Goal: Transaction & Acquisition: Register for event/course

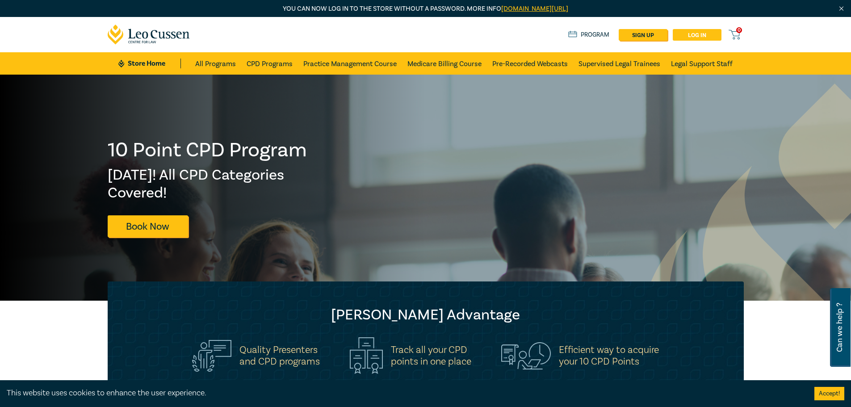
click at [689, 36] on link "Log in" at bounding box center [696, 35] width 49 height 12
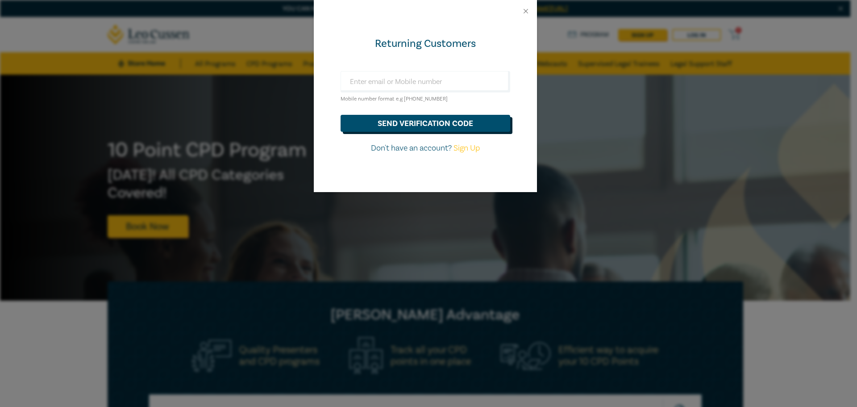
click at [434, 127] on button "send verification code" at bounding box center [426, 123] width 170 height 17
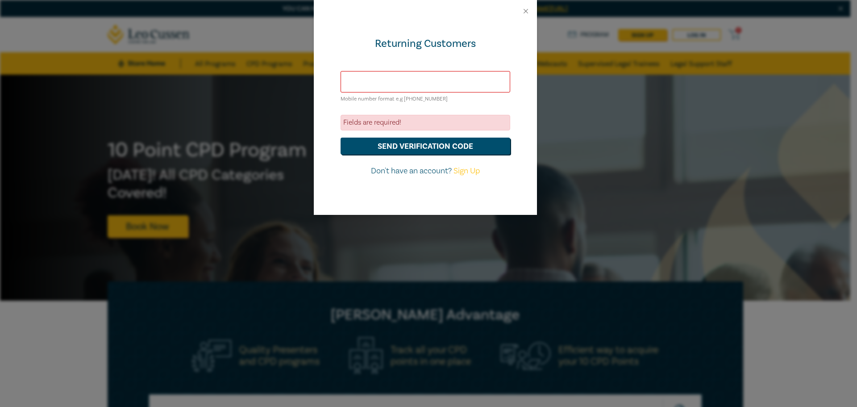
click at [426, 81] on input "text" at bounding box center [426, 81] width 170 height 21
type input "craig@flie.com.au"
click at [425, 150] on button "send verification code" at bounding box center [426, 146] width 170 height 17
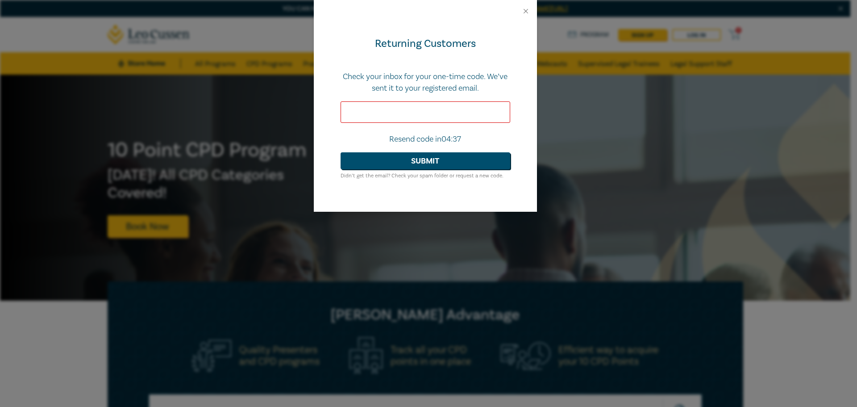
click at [397, 112] on input "text" at bounding box center [426, 111] width 170 height 21
paste input "561402"
type input "561402"
click at [412, 167] on button "Submit" at bounding box center [426, 160] width 170 height 17
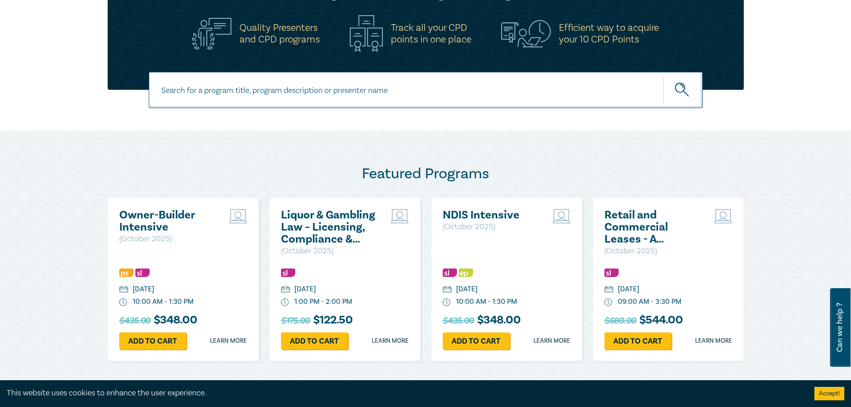
scroll to position [402, 0]
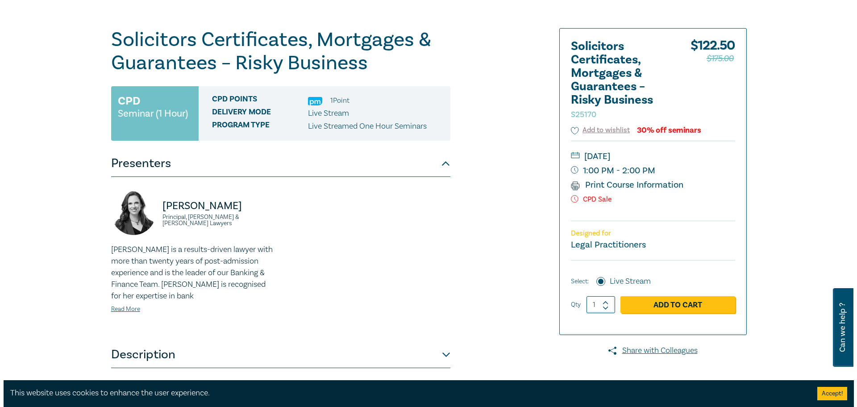
scroll to position [89, 0]
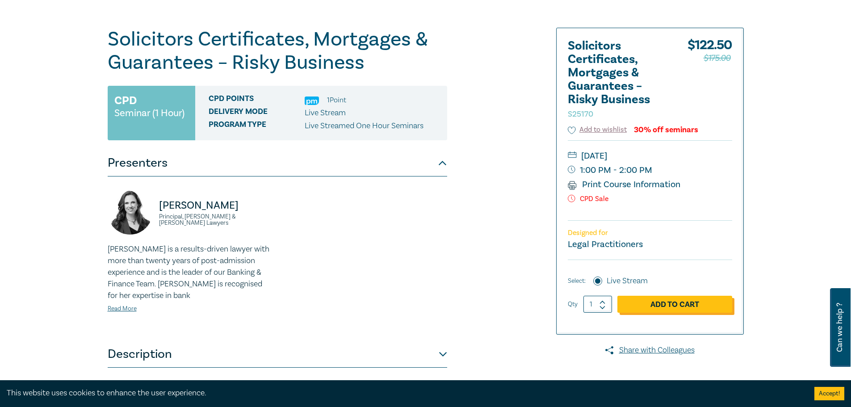
click at [684, 302] on link "Add to Cart" at bounding box center [674, 304] width 115 height 17
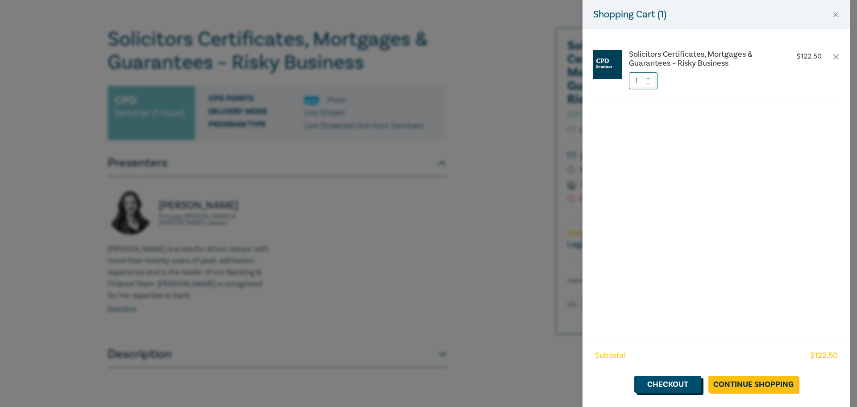
click at [678, 378] on link "Checkout" at bounding box center [668, 384] width 67 height 17
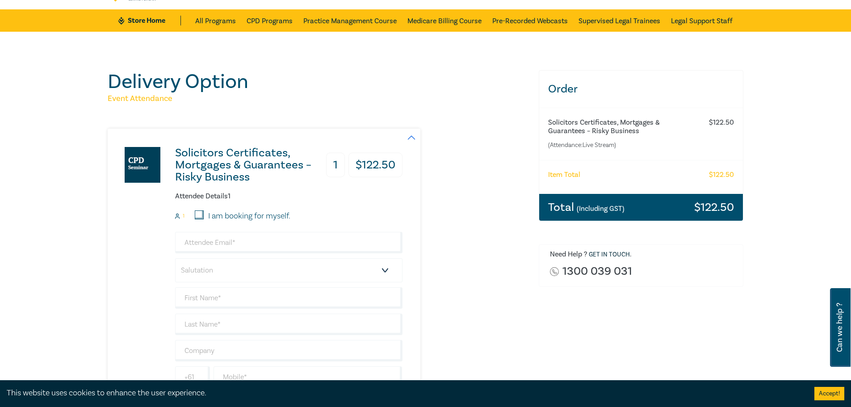
scroll to position [89, 0]
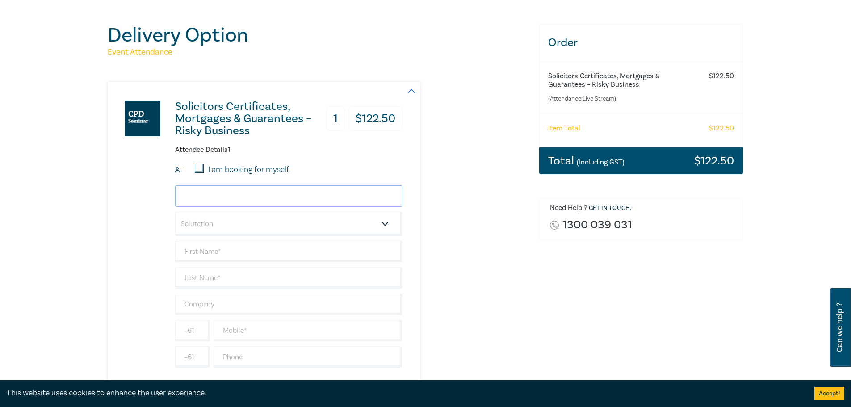
click at [274, 198] on input "email" at bounding box center [288, 195] width 227 height 21
type input "craig@flie.com.au"
type input "Craig"
type input "Mullan"
type input "Flie"
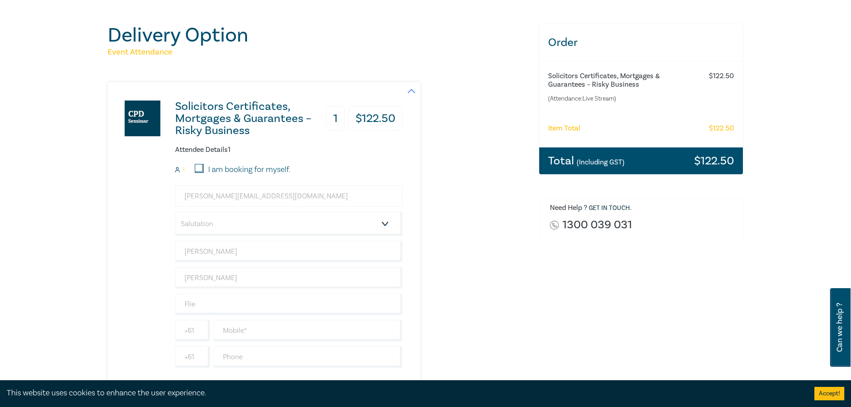
type input "0417358290"
type input "Australia"
click at [471, 246] on div "Solicitors Certificates, Mortgages & Guarantees – Risky Business 1 $ 122.50 Att…" at bounding box center [318, 235] width 420 height 306
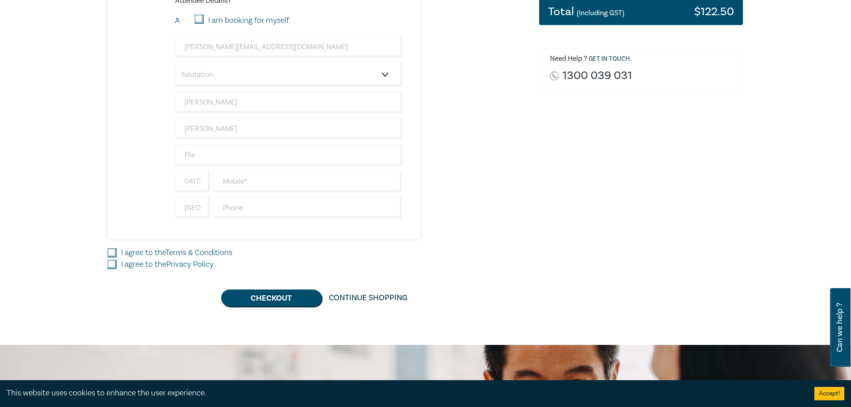
scroll to position [268, 0]
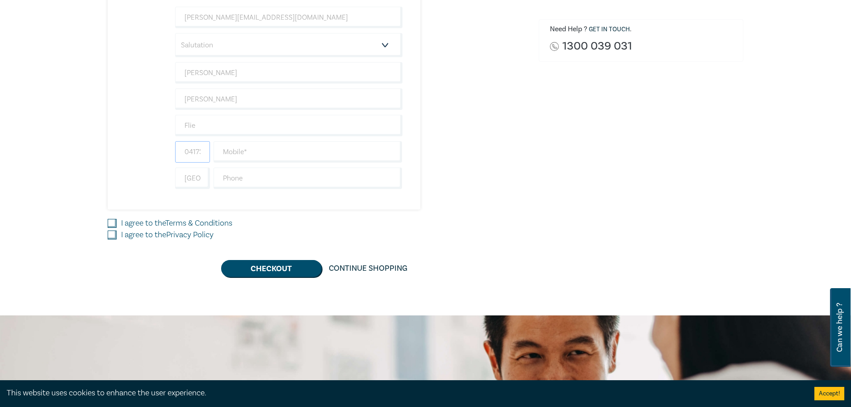
click at [201, 153] on input "0417358290" at bounding box center [192, 151] width 35 height 21
click at [243, 146] on input "text" at bounding box center [307, 151] width 189 height 21
click at [199, 150] on input "0417358290" at bounding box center [192, 151] width 35 height 21
drag, startPoint x: 184, startPoint y: 153, endPoint x: 221, endPoint y: 153, distance: 37.5
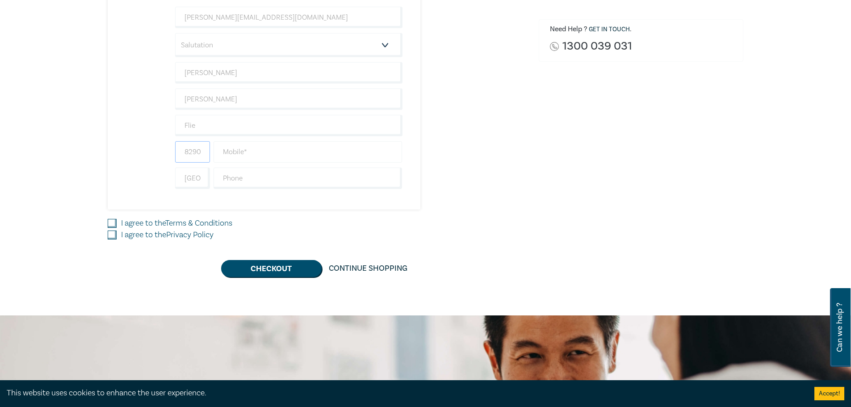
click at [221, 153] on div "0417358290" at bounding box center [288, 151] width 231 height 21
click at [229, 151] on input "text" at bounding box center [307, 151] width 189 height 21
type input "0417358290"
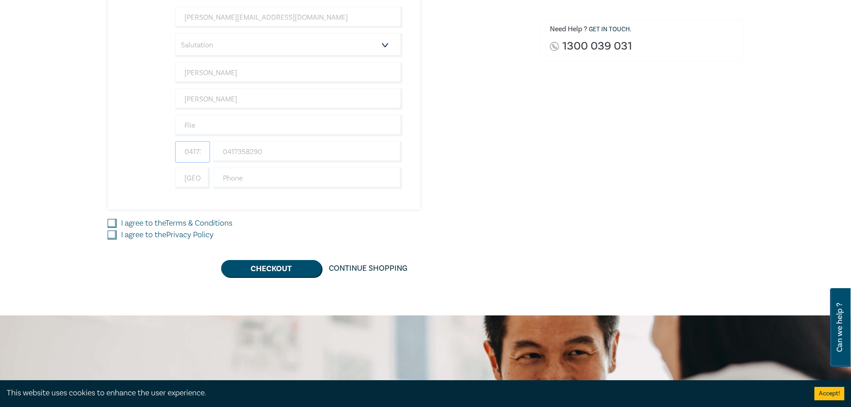
click at [203, 153] on input "0417358290" at bounding box center [192, 151] width 35 height 21
click at [183, 149] on input "0417358290" at bounding box center [192, 151] width 35 height 21
drag, startPoint x: 183, startPoint y: 149, endPoint x: 217, endPoint y: 153, distance: 34.2
click at [217, 153] on div "0417358290 0417358290" at bounding box center [288, 151] width 231 height 21
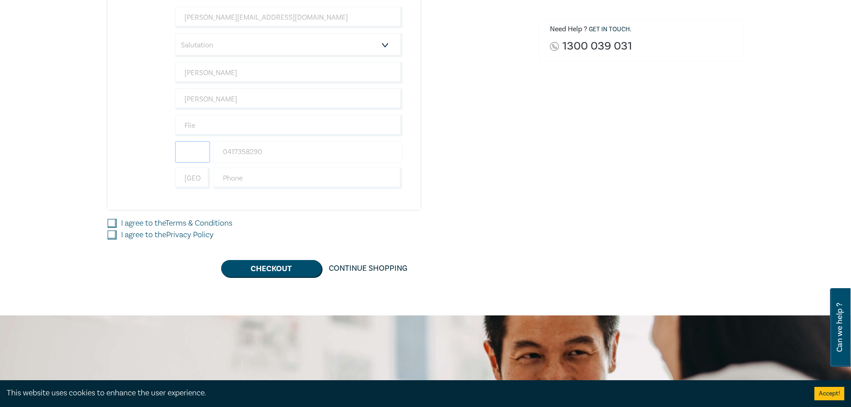
scroll to position [0, 0]
click at [328, 155] on input "0417358290" at bounding box center [307, 151] width 189 height 21
click at [342, 182] on input "text" at bounding box center [307, 177] width 189 height 21
drag, startPoint x: 183, startPoint y: 177, endPoint x: 210, endPoint y: 180, distance: 27.8
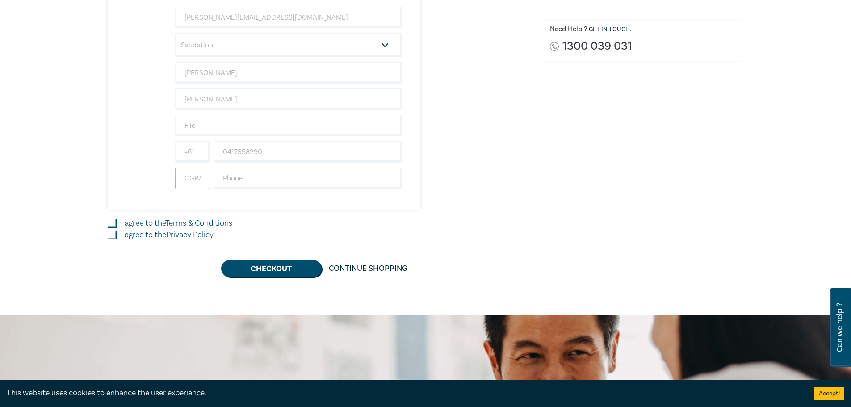
click at [210, 180] on div "Australia" at bounding box center [192, 177] width 38 height 21
click at [263, 174] on input "text" at bounding box center [307, 177] width 189 height 21
drag, startPoint x: 380, startPoint y: 210, endPoint x: 415, endPoint y: 208, distance: 34.9
click at [380, 210] on div "Solicitors Certificates, Mortgages & Guarantees – Risky Business 1 $ 122.50 Att…" at bounding box center [318, 90] width 420 height 373
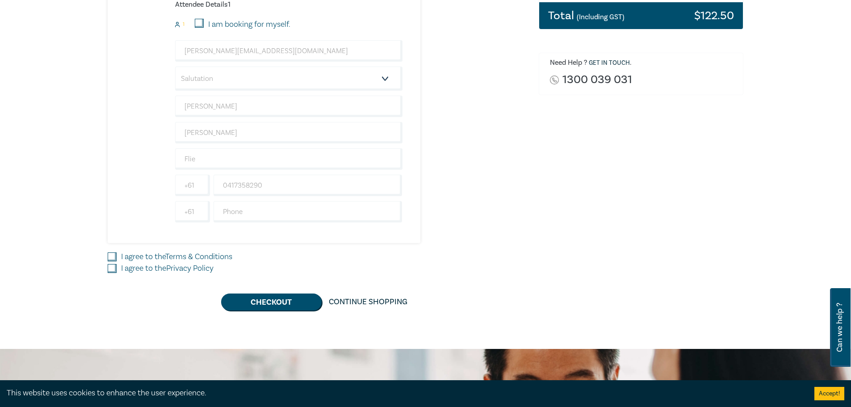
scroll to position [268, 0]
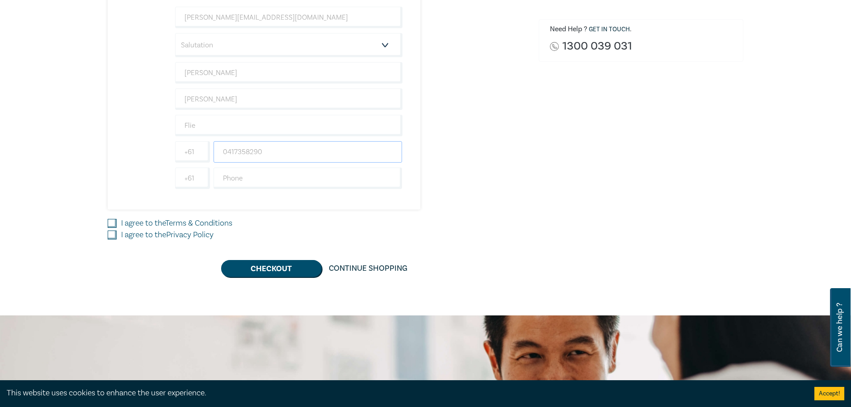
drag, startPoint x: 271, startPoint y: 150, endPoint x: 219, endPoint y: 153, distance: 51.9
click at [219, 153] on input "0417358290" at bounding box center [307, 151] width 189 height 21
click at [235, 176] on input "text" at bounding box center [307, 177] width 189 height 21
paste input "0417358290"
type input "0417358290"
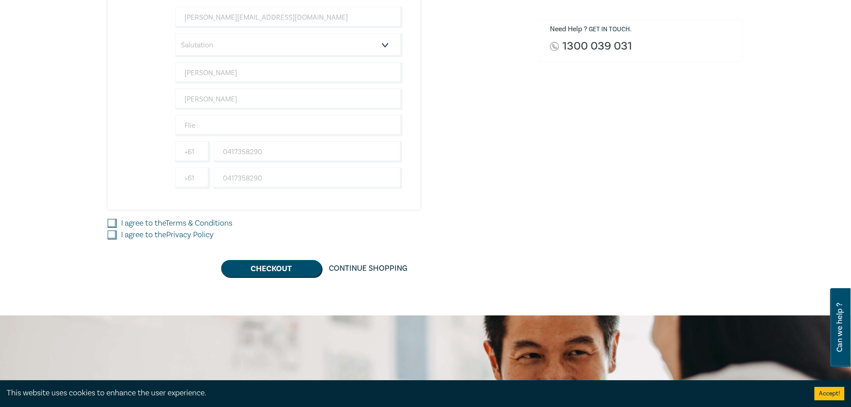
click at [452, 188] on div "Solicitors Certificates, Mortgages & Guarantees – Risky Business 1 $ 122.50 Att…" at bounding box center [318, 57] width 420 height 306
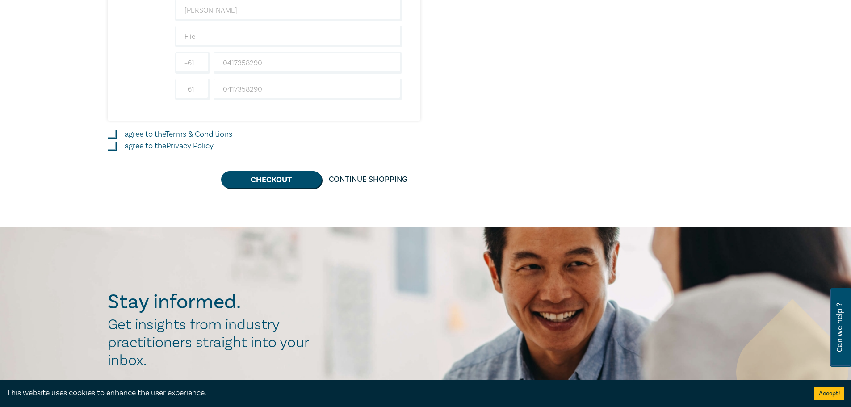
scroll to position [357, 0]
click at [115, 137] on input "I agree to the Terms & Conditions" at bounding box center [112, 133] width 9 height 9
checkbox input "true"
click at [116, 148] on input "I agree to the Privacy Policy" at bounding box center [112, 145] width 9 height 9
checkbox input "true"
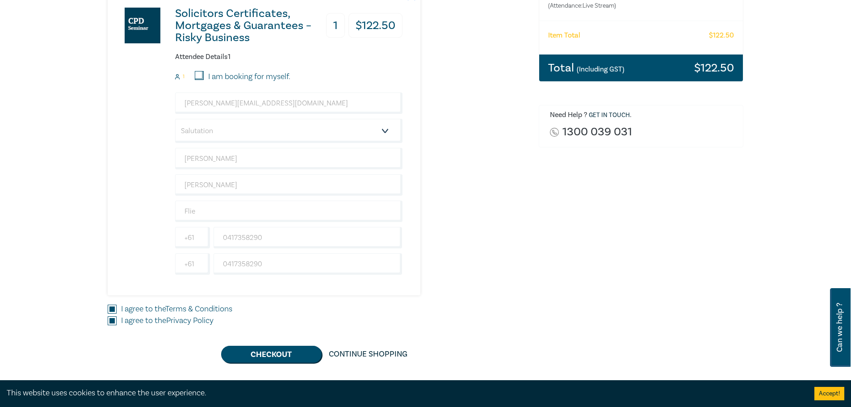
scroll to position [179, 0]
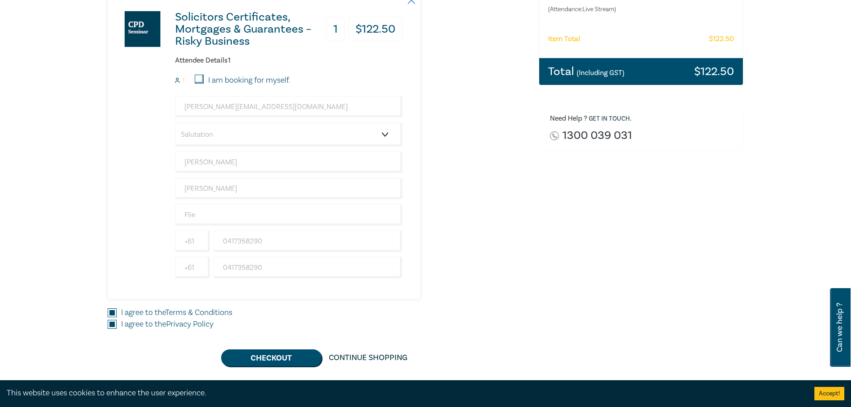
drag, startPoint x: 200, startPoint y: 79, endPoint x: 205, endPoint y: 78, distance: 5.2
click at [200, 79] on input "I am booking for myself." at bounding box center [199, 79] width 9 height 9
checkbox input "true"
type input "+61"
type input "417358290"
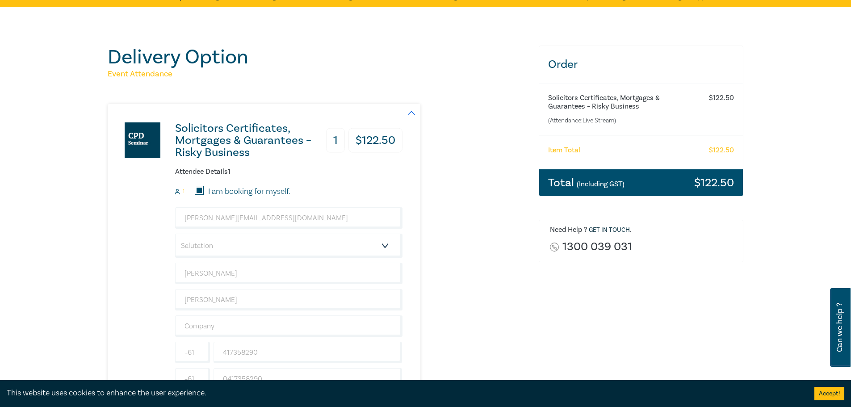
scroll to position [45, 0]
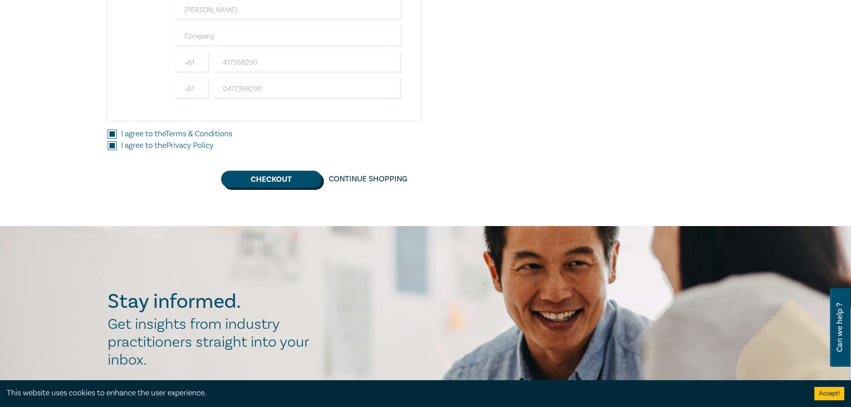
drag, startPoint x: 277, startPoint y: 180, endPoint x: 284, endPoint y: 174, distance: 9.6
click at [277, 180] on button "Checkout" at bounding box center [271, 179] width 100 height 17
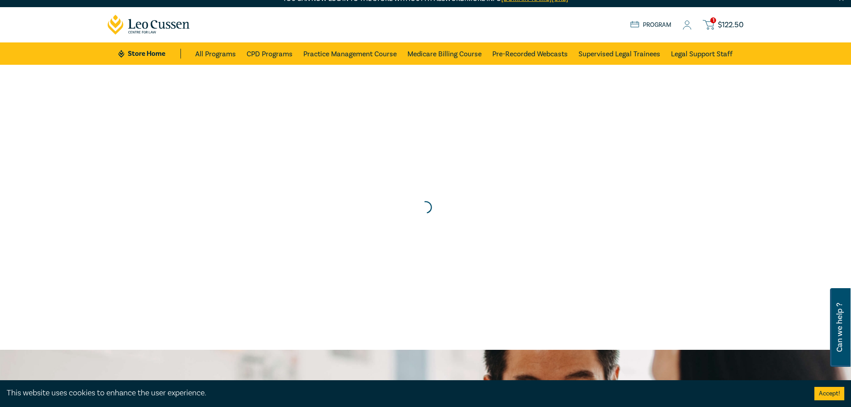
scroll to position [0, 0]
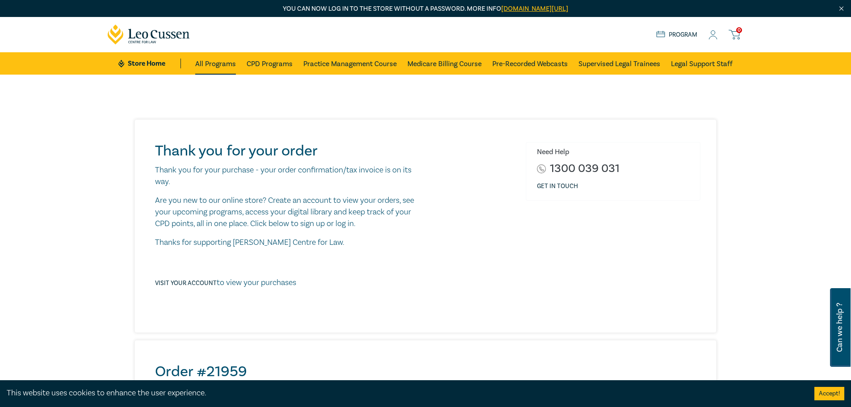
click at [211, 59] on link "All Programs" at bounding box center [215, 63] width 41 height 22
